Goal: Task Accomplishment & Management: Use online tool/utility

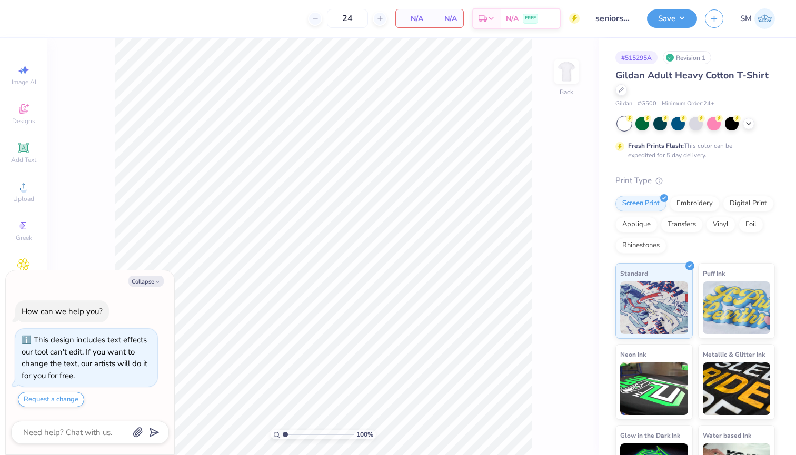
type textarea "x"
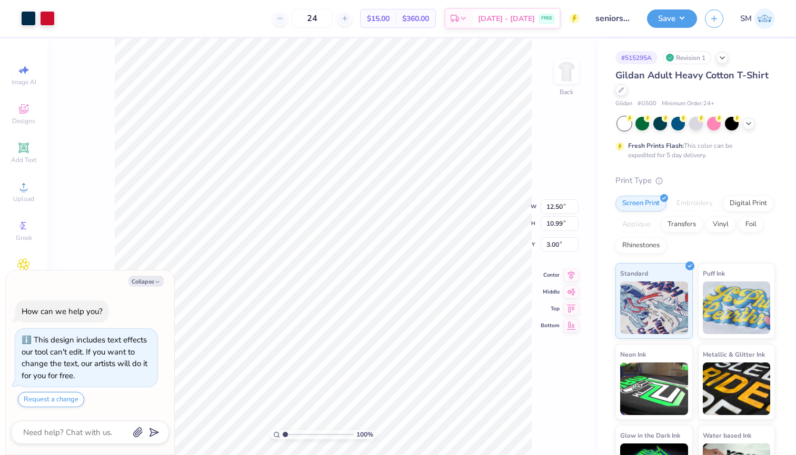
type textarea "x"
type input "0.50"
click at [656, 22] on button "Save" at bounding box center [672, 17] width 50 height 18
type textarea "x"
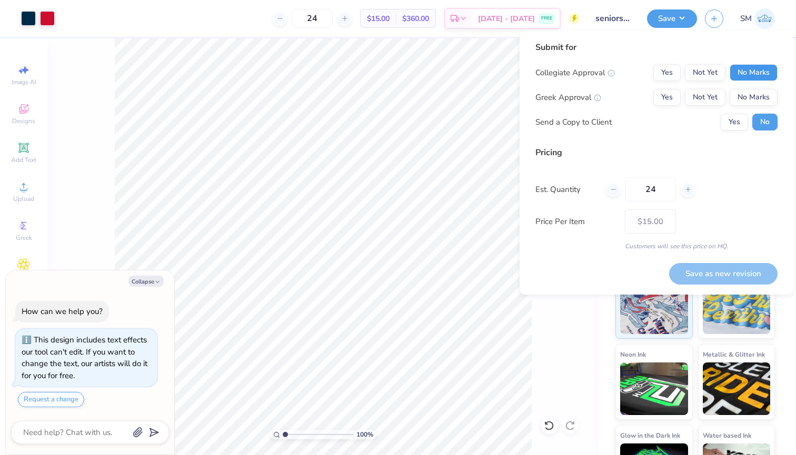
click at [749, 74] on button "No Marks" at bounding box center [753, 72] width 48 height 17
click at [749, 107] on div "Collegiate Approval Yes Not Yet No Marks Greek Approval Yes Not Yet No Marks Se…" at bounding box center [656, 97] width 242 height 66
click at [748, 101] on button "No Marks" at bounding box center [753, 97] width 48 height 17
click at [724, 274] on button "Save as new revision" at bounding box center [723, 274] width 108 height 22
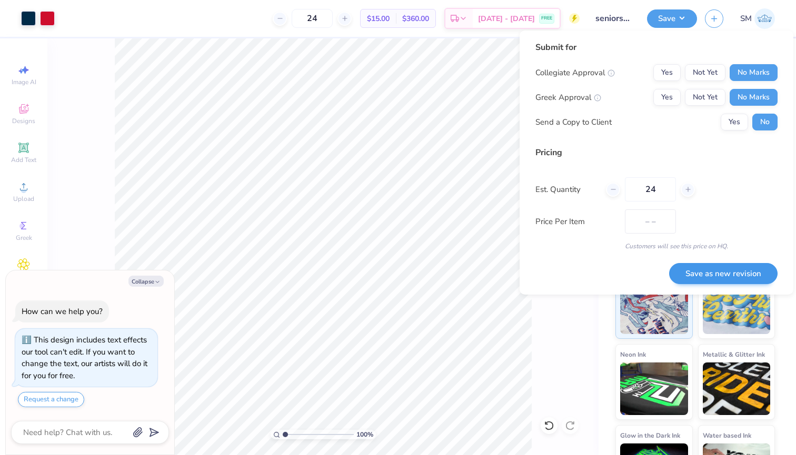
type input "$15.00"
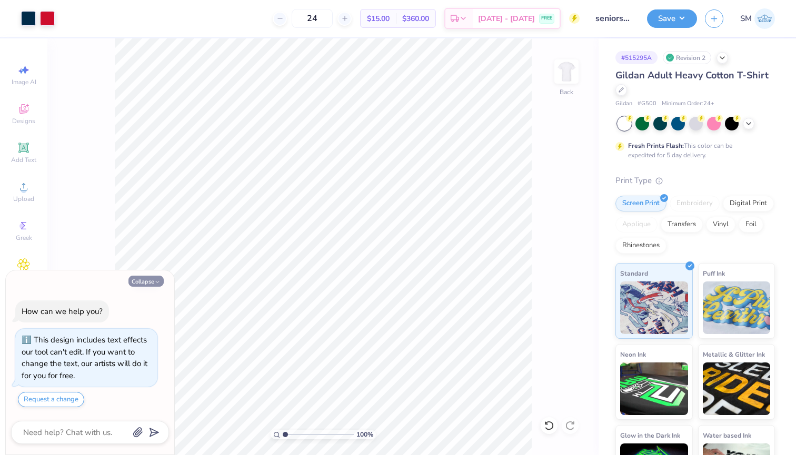
click at [149, 278] on button "Collapse" at bounding box center [145, 281] width 35 height 11
type textarea "x"
